Goal: Task Accomplishment & Management: Use online tool/utility

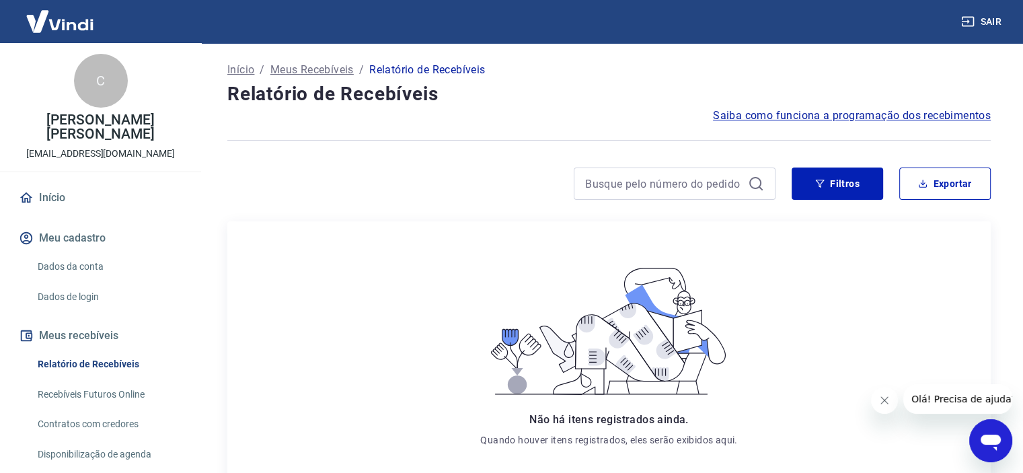
scroll to position [61, 0]
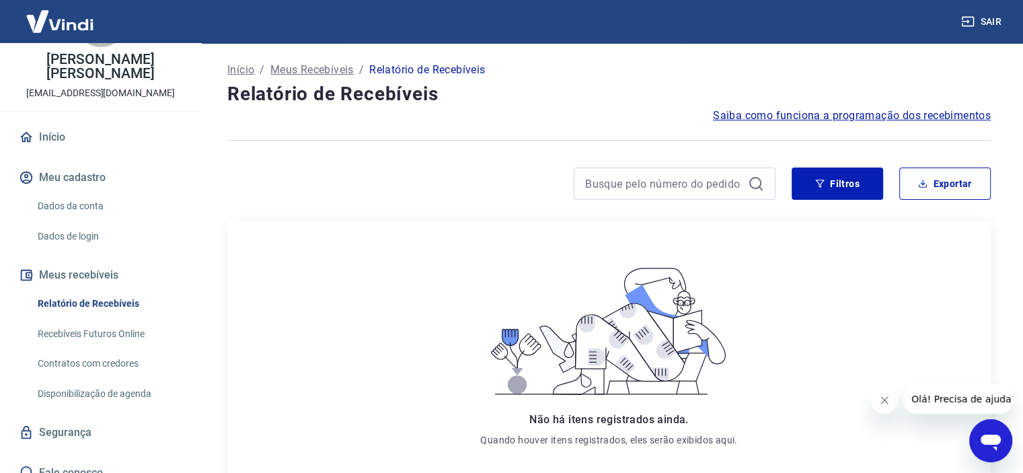
scroll to position [157, 0]
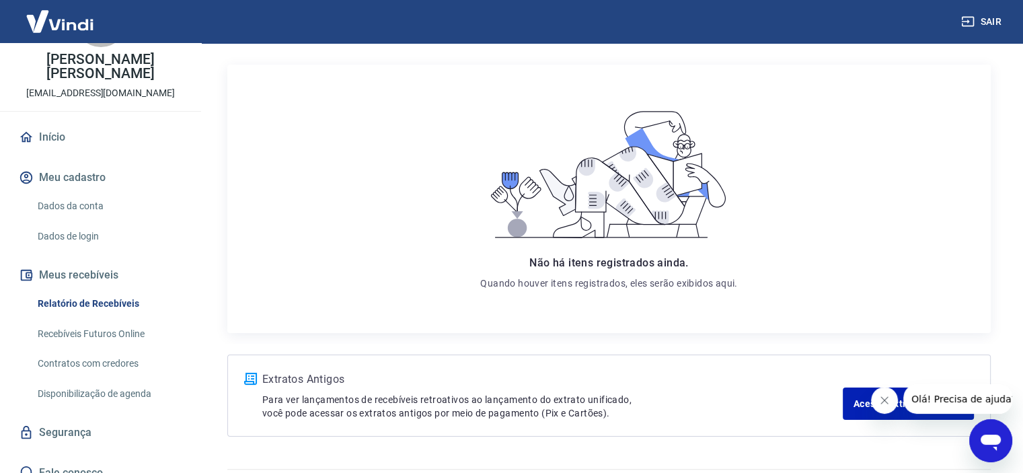
click at [113, 320] on link "Recebíveis Futuros Online" at bounding box center [108, 334] width 153 height 28
